Goal: Find specific page/section: Find specific page/section

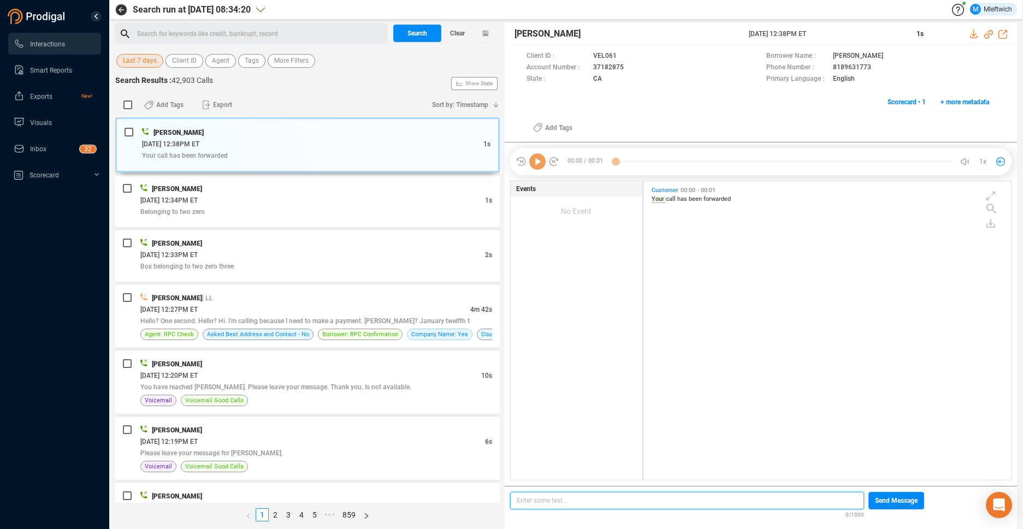
scroll to position [3, 6]
click at [227, 62] on span "Agent" at bounding box center [220, 61] width 17 height 14
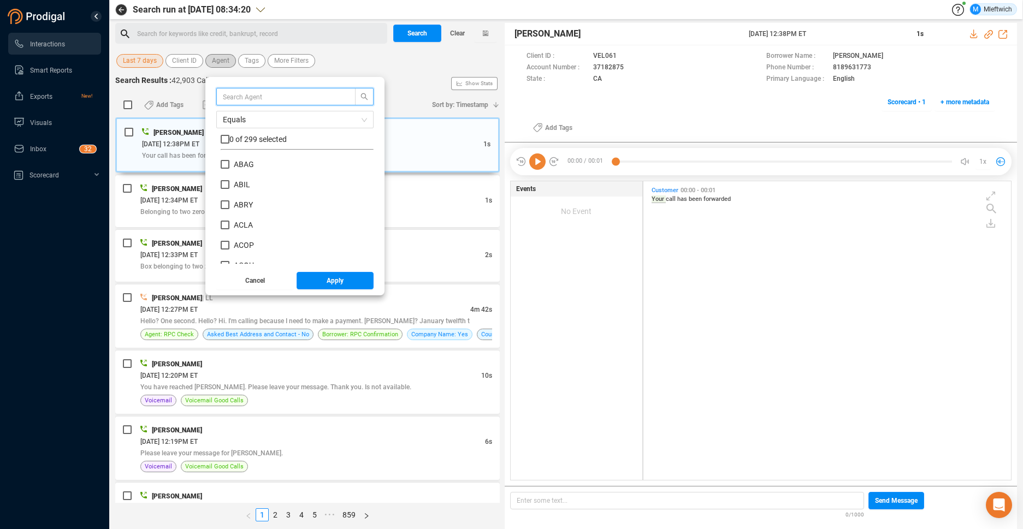
scroll to position [102, 147]
click at [223, 246] on input "ACOP" at bounding box center [225, 245] width 9 height 9
checkbox input "true"
click at [351, 285] on button "Apply" at bounding box center [336, 280] width 78 height 17
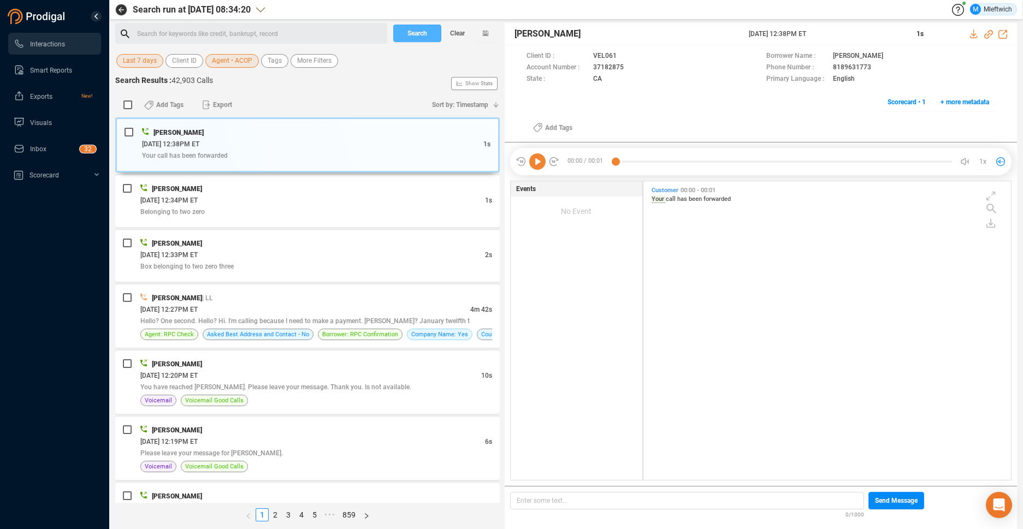
click at [410, 31] on span "Search" at bounding box center [417, 33] width 20 height 17
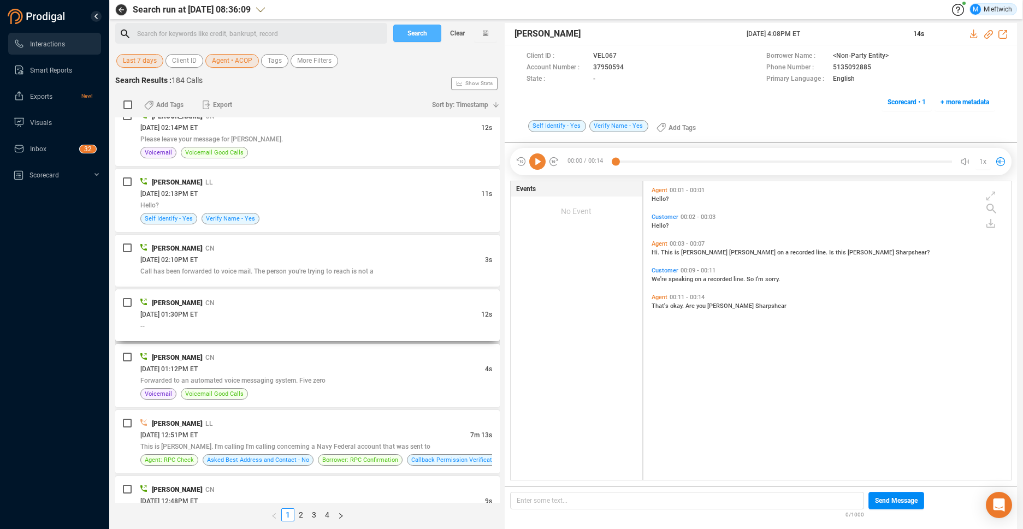
scroll to position [1157, 0]
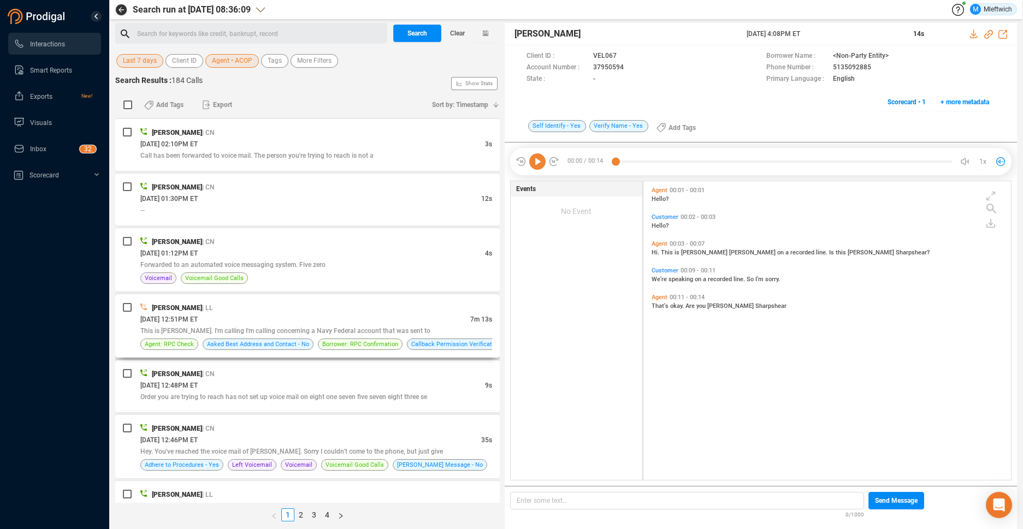
click at [308, 317] on div "09/19/2025 @ 12:51PM ET" at bounding box center [305, 319] width 330 height 11
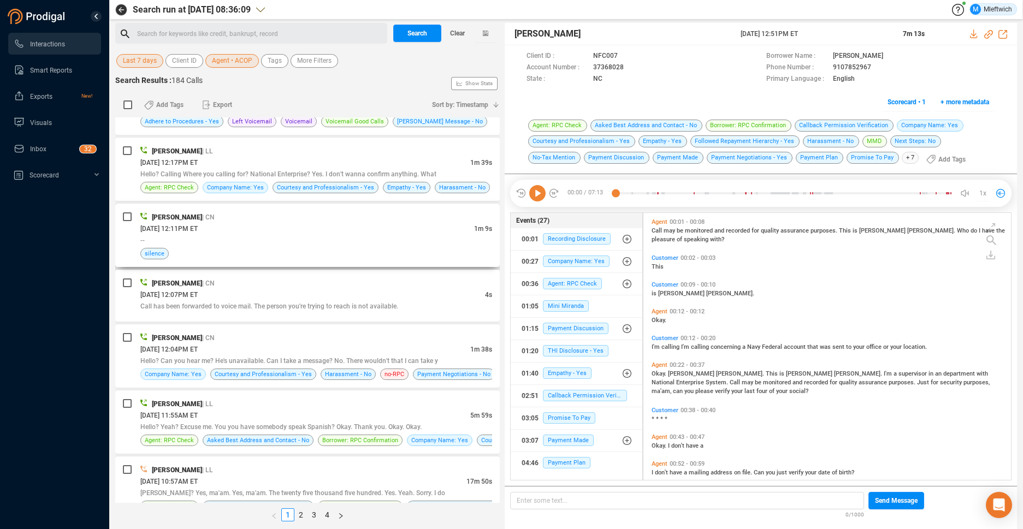
scroll to position [1616, 0]
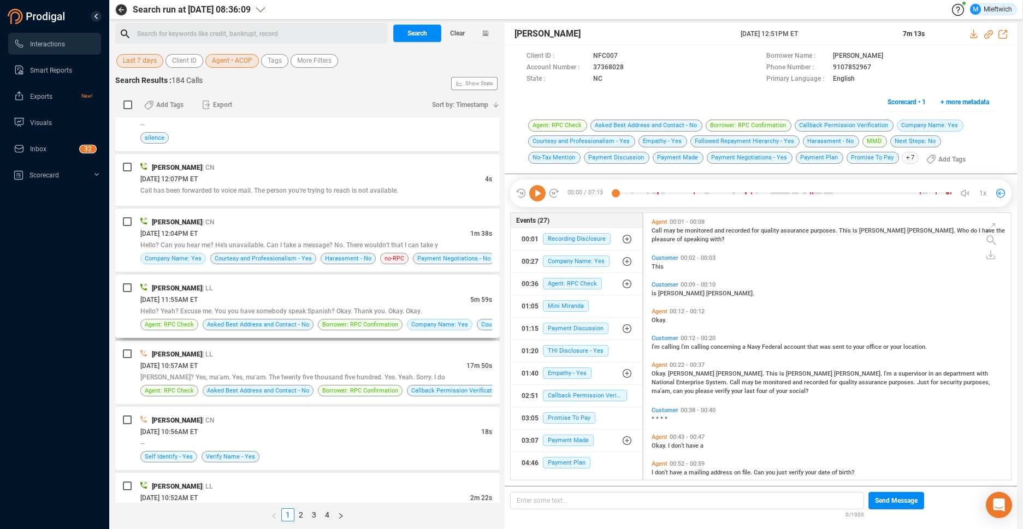
click at [385, 309] on span "Hello? Yeah? Excuse me. You you have somebody speak Spanish? Okay. Thank you. O…" at bounding box center [280, 312] width 281 height 8
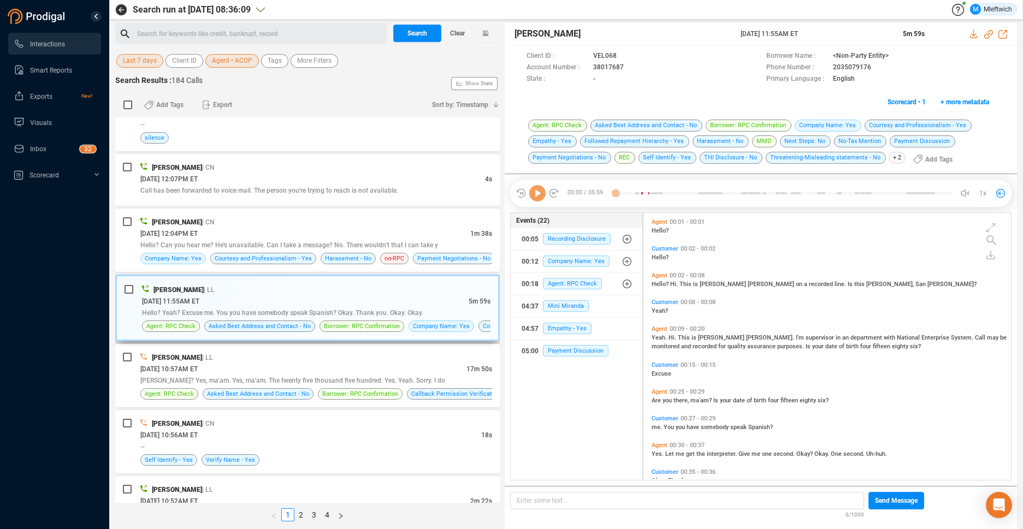
scroll to position [264, 362]
click at [629, 67] on icon at bounding box center [633, 68] width 9 height 9
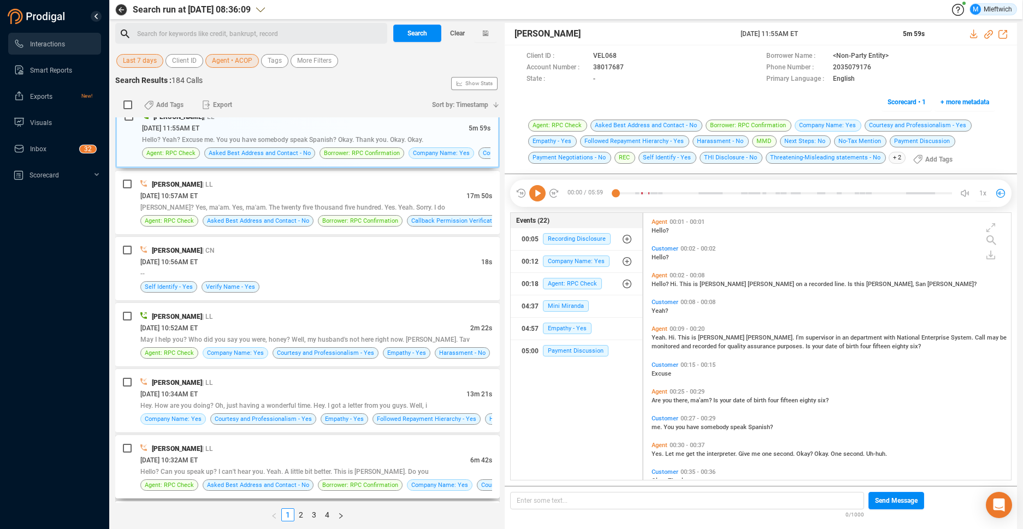
click at [430, 456] on div "09/19/2025 @ 10:32AM ET" at bounding box center [305, 459] width 330 height 11
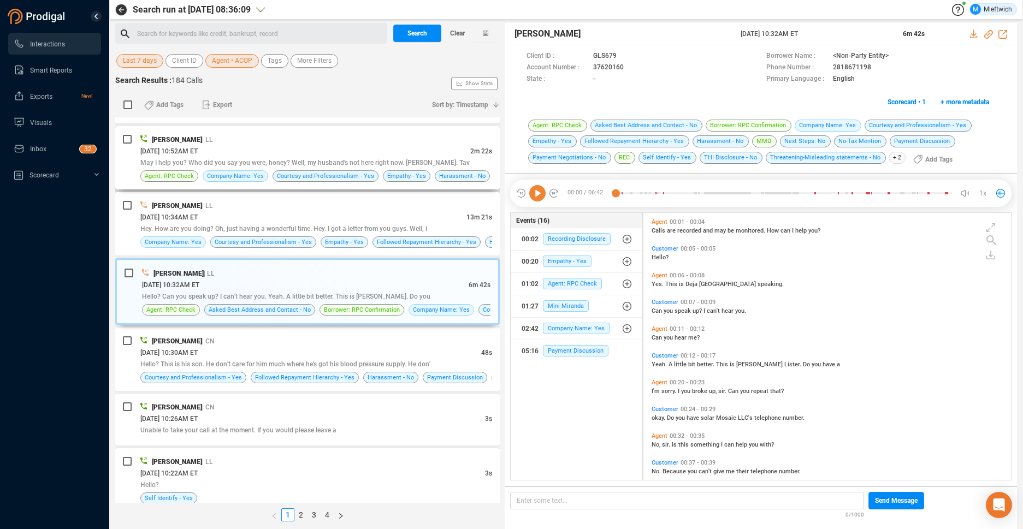
scroll to position [2018, 0]
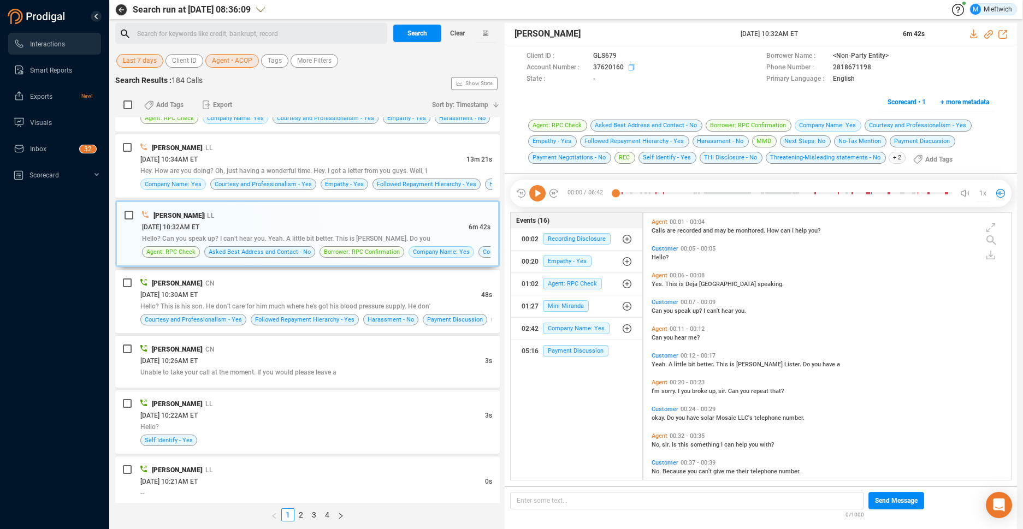
click at [631, 67] on icon at bounding box center [633, 68] width 9 height 9
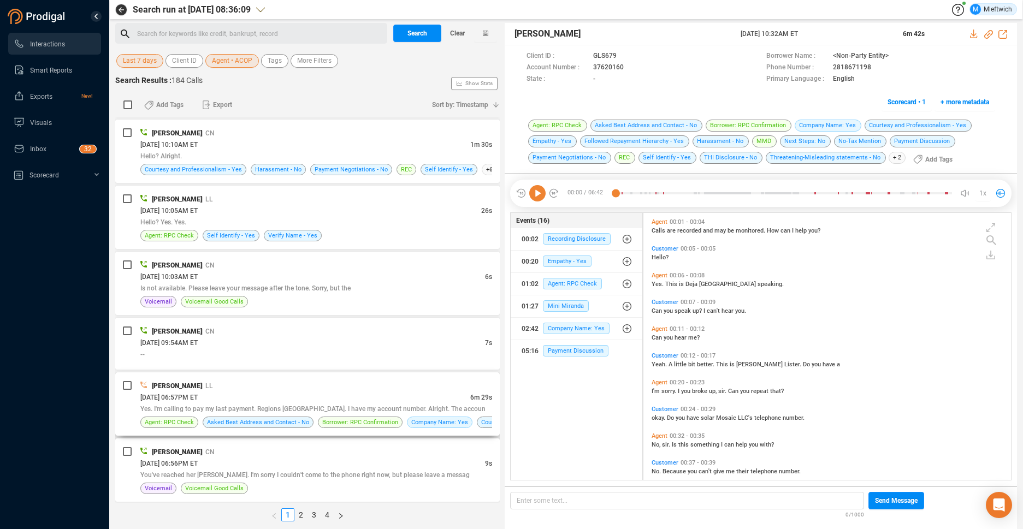
scroll to position [2654, 0]
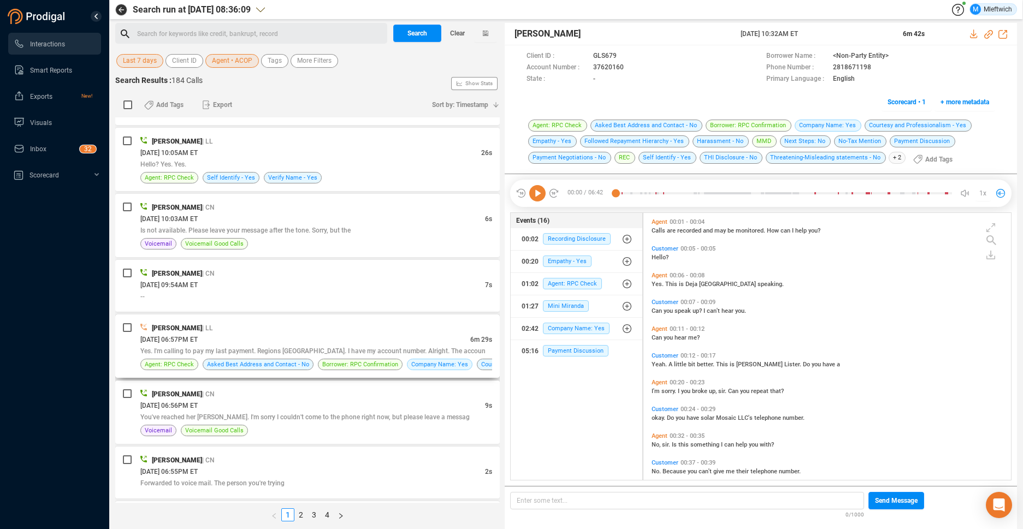
click at [397, 350] on span "Yes. I'm calling to pay my last payment. Regions Bank. I have my account number…" at bounding box center [312, 351] width 345 height 8
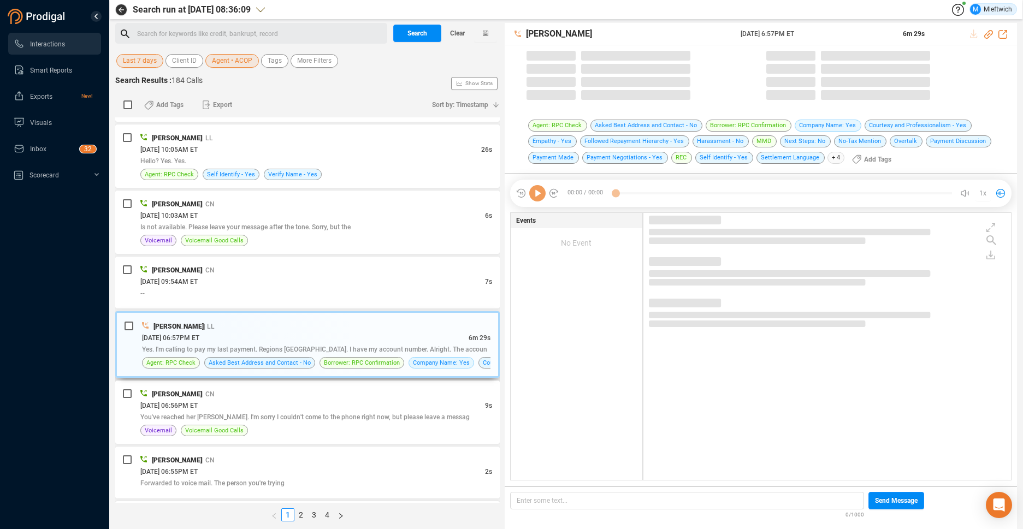
scroll to position [2651, 0]
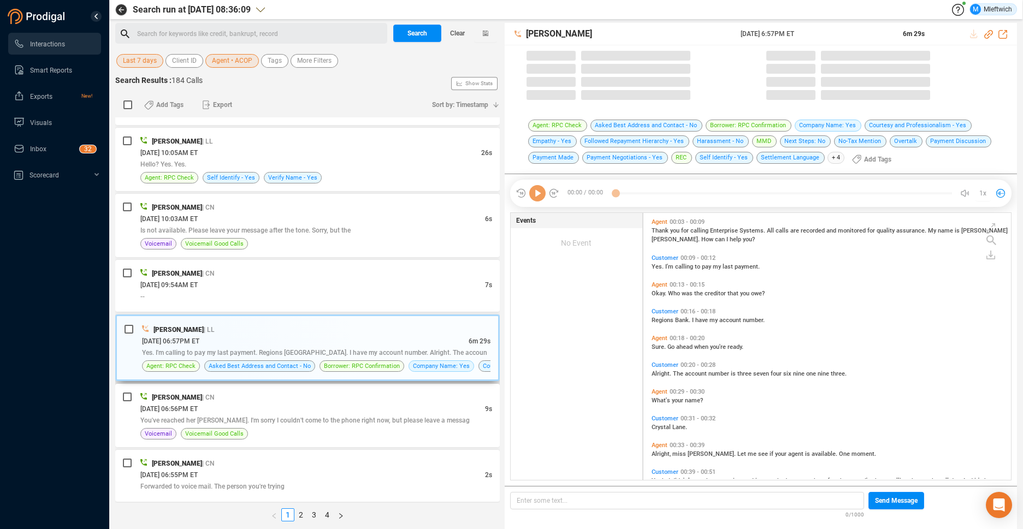
click at [406, 344] on div "09/18/2025 @ 06:57PM ET" at bounding box center [305, 340] width 327 height 11
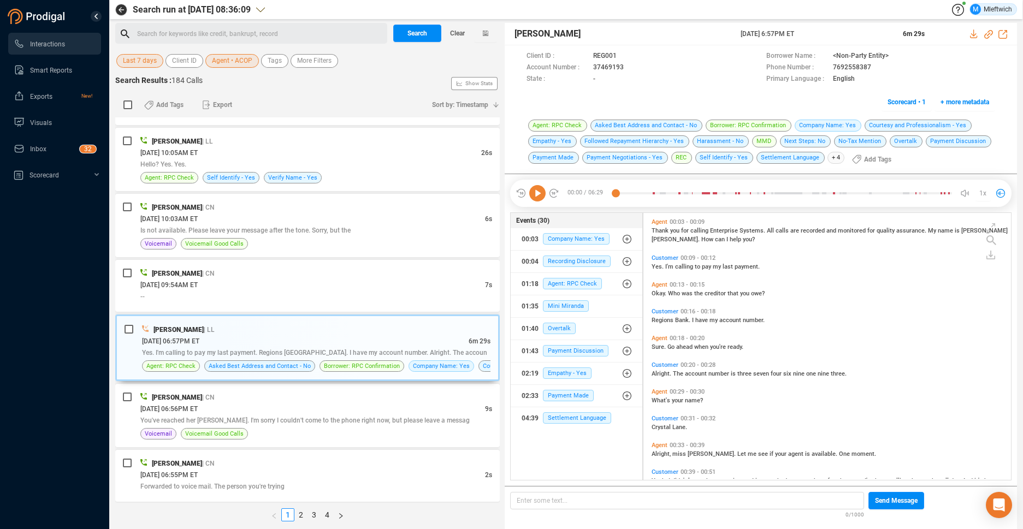
scroll to position [264, 362]
drag, startPoint x: 419, startPoint y: 356, endPoint x: 556, endPoint y: 208, distance: 201.4
click at [421, 356] on div "Yes. I'm calling to pay my last payment. Regions Bank. I have my account number…" at bounding box center [316, 352] width 348 height 11
click at [629, 65] on icon at bounding box center [631, 67] width 5 height 7
